Goal: Information Seeking & Learning: Learn about a topic

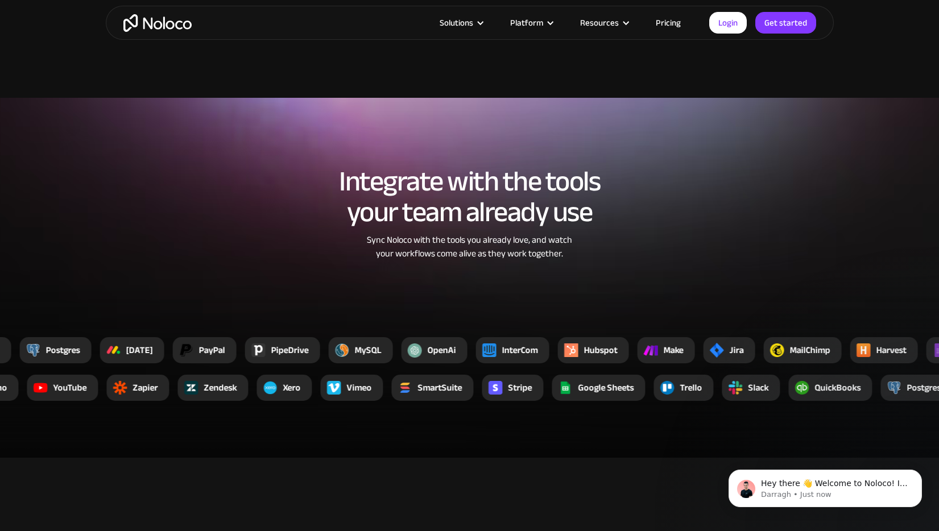
scroll to position [1940, 0]
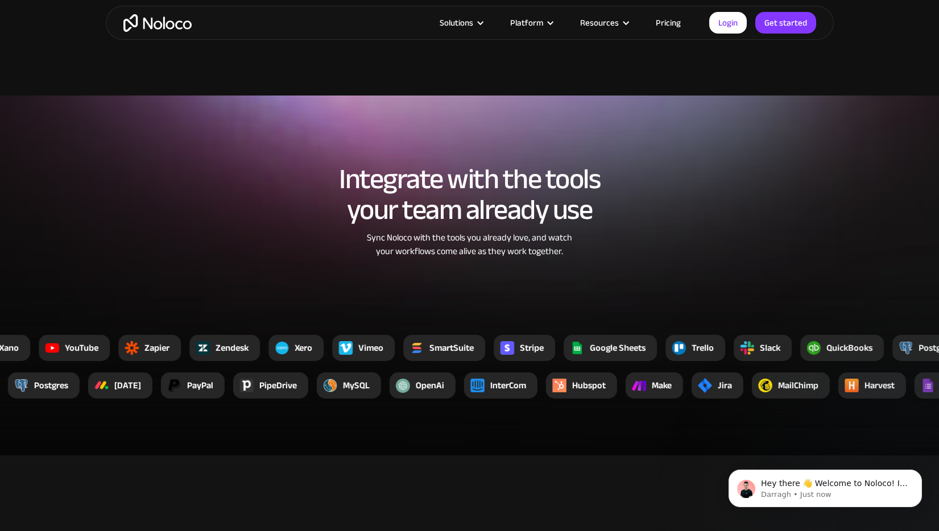
click at [678, 28] on link "Pricing" at bounding box center [667, 22] width 53 height 15
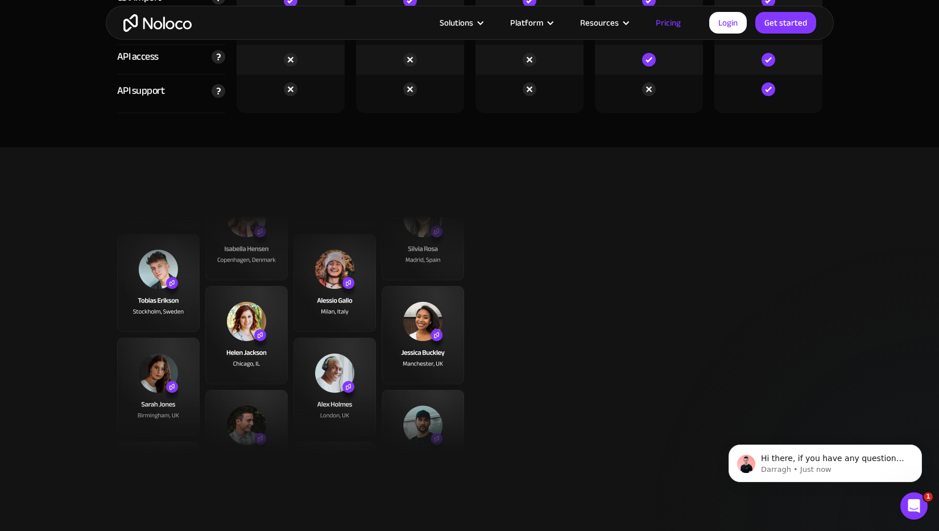
scroll to position [4104, 0]
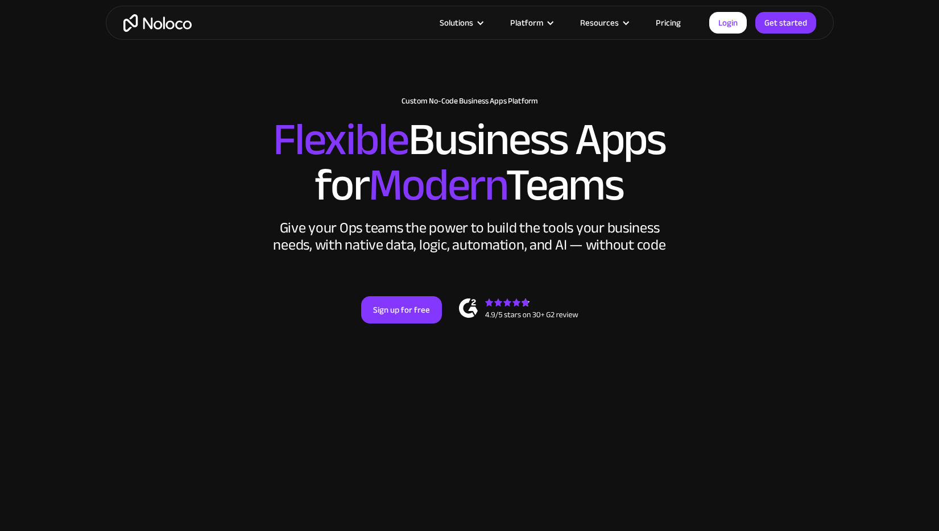
scroll to position [1940, 0]
